Goal: Find specific page/section: Find specific page/section

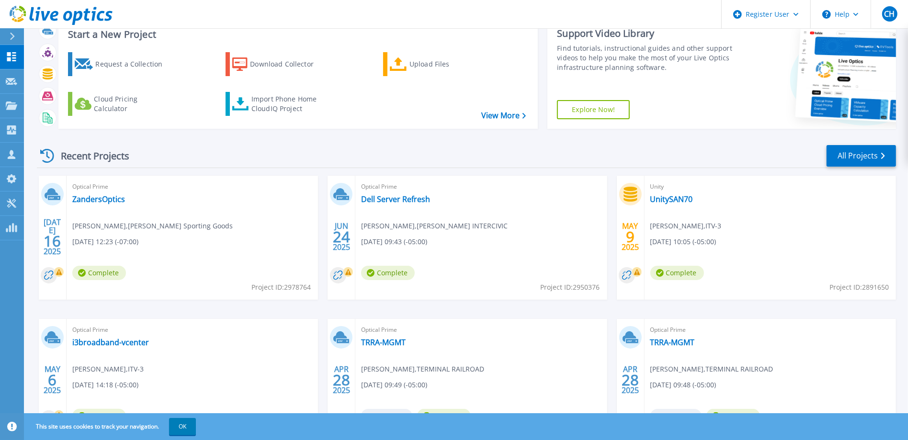
scroll to position [48, 0]
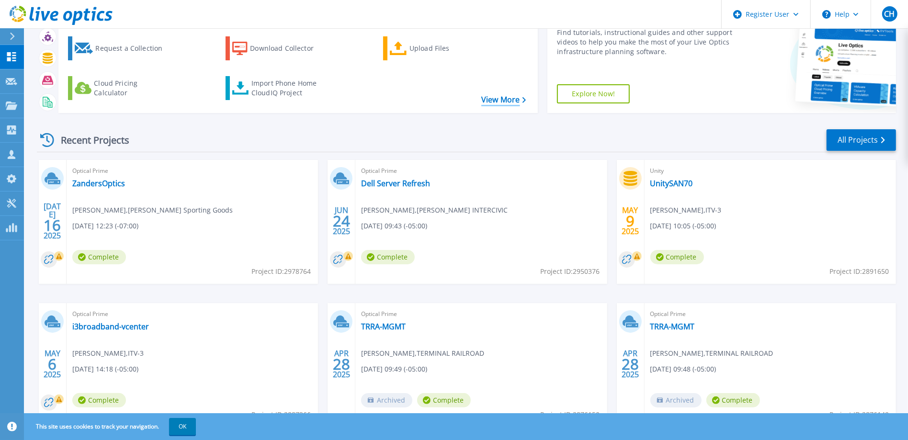
click at [501, 102] on link "View More" at bounding box center [504, 99] width 45 height 9
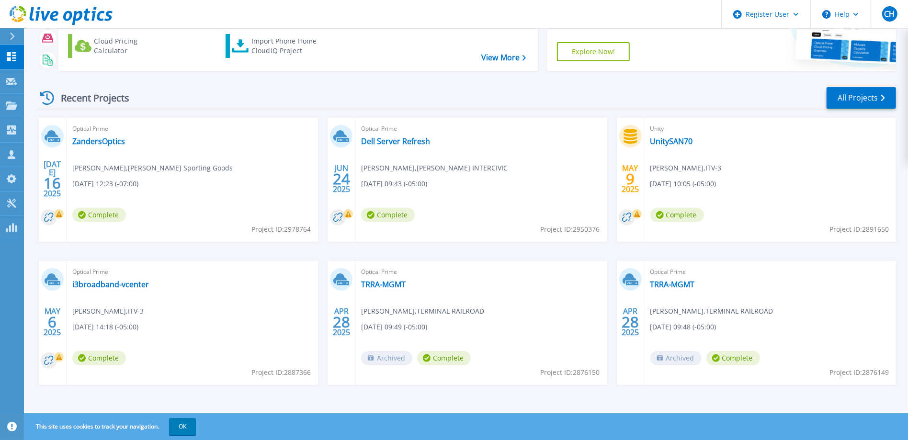
scroll to position [91, 0]
click at [177, 426] on button "OK" at bounding box center [182, 426] width 27 height 17
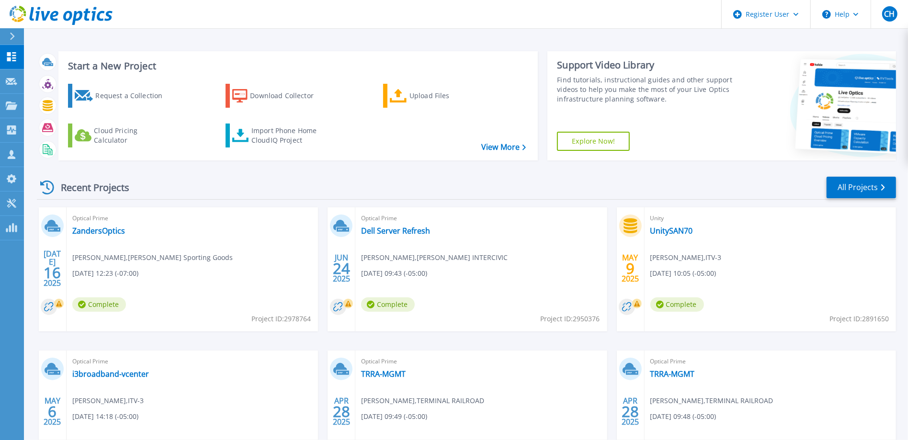
scroll to position [0, 0]
click at [861, 188] on link "All Projects" at bounding box center [861, 188] width 69 height 22
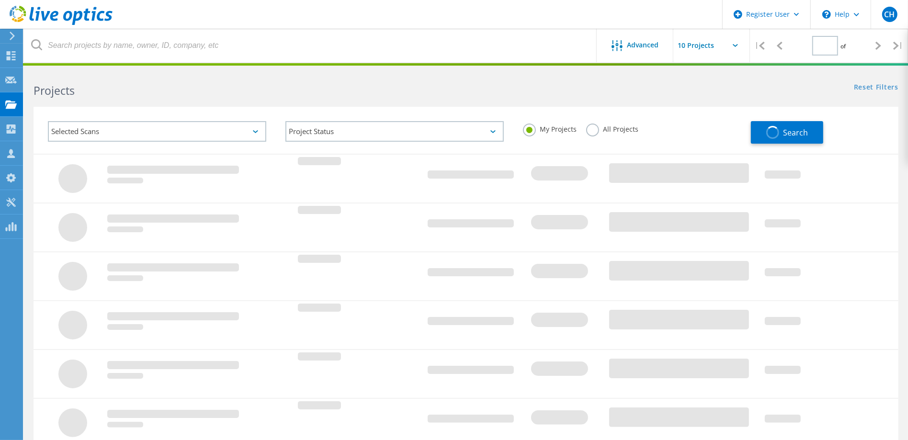
type input "1"
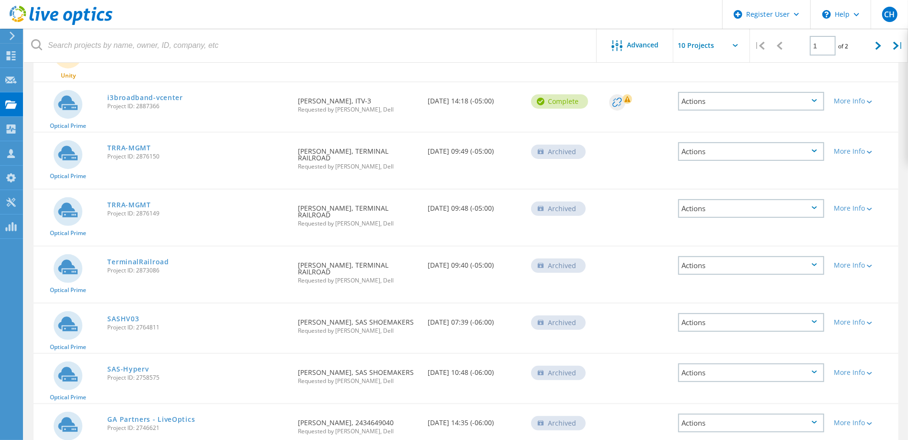
scroll to position [279, 0]
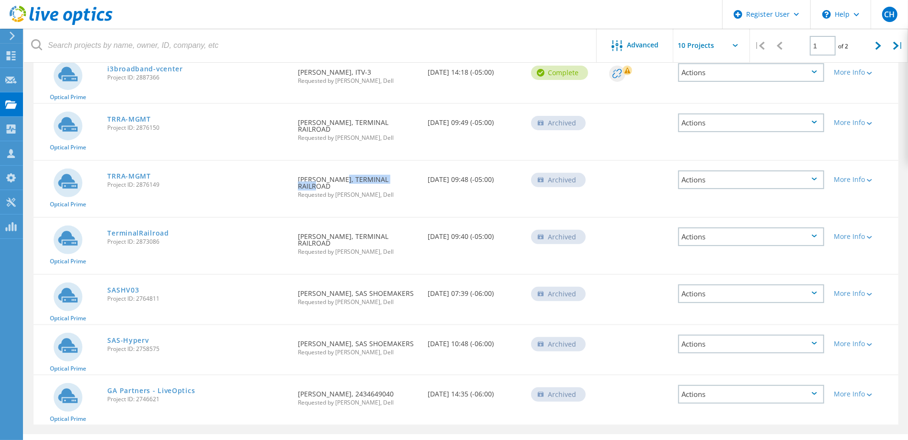
drag, startPoint x: 333, startPoint y: 172, endPoint x: 399, endPoint y: 169, distance: 66.2
click at [399, 169] on div "Requested By [PERSON_NAME], TERMINAL RAILROAD Requested by [PERSON_NAME], Dell" at bounding box center [358, 184] width 130 height 46
copy div "TERMINAL RAILROAD"
